Goal: Complete application form

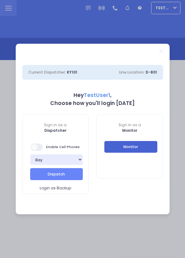
click at [143, 144] on button "Monitor" at bounding box center [131, 147] width 53 height 12
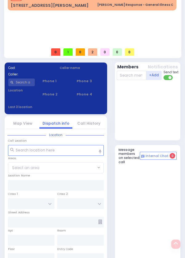
scroll to position [301, 0]
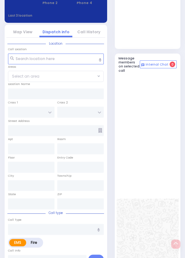
select select
radio input "true"
type input "[PERSON_NAME]"
type input "KOHN"
select select
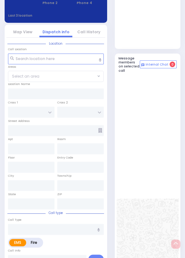
type input "23:34"
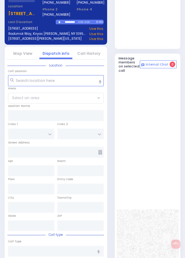
select select
radio input "true"
select select
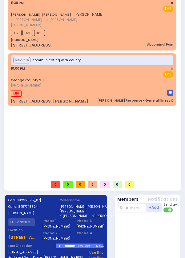
scroll to position [0, 0]
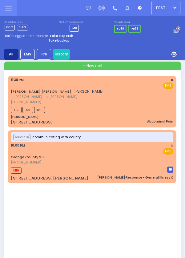
click at [109, 106] on div "K12 K31 K80" at bounding box center [92, 109] width 163 height 8
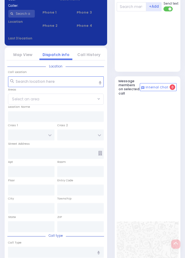
select select
type input "Abdominal Pain"
radio input "true"
type input "[PERSON_NAME]"
type input "KOHN"
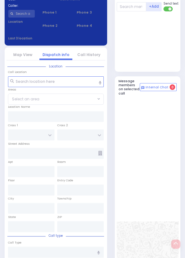
type input "30"
select select "Year"
select select "[DEMOGRAPHIC_DATA]"
type input "23:38"
type input "23:40"
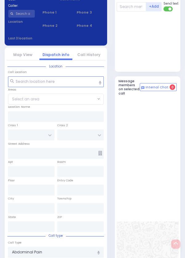
scroll to position [301, 0]
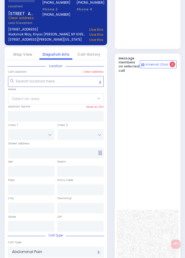
type input "[PERSON_NAME]"
type input "SEVEN SPRINGS MOUNTAIN RD"
type input "KARLSBURG RD"
type input "[STREET_ADDRESS]"
type input "Monroe"
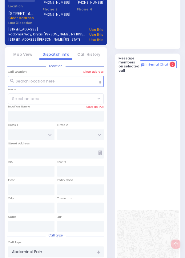
type input "New York"
type input "10950"
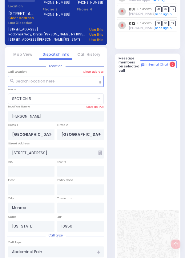
select select "SECTION 5"
